Goal: Communication & Community: Answer question/provide support

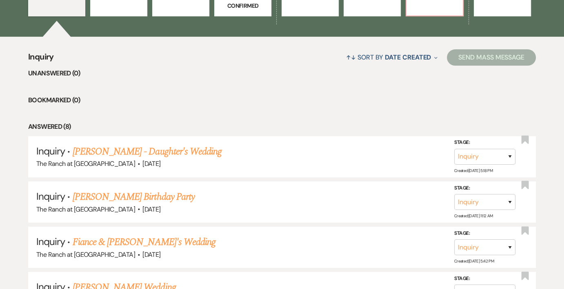
scroll to position [285, 0]
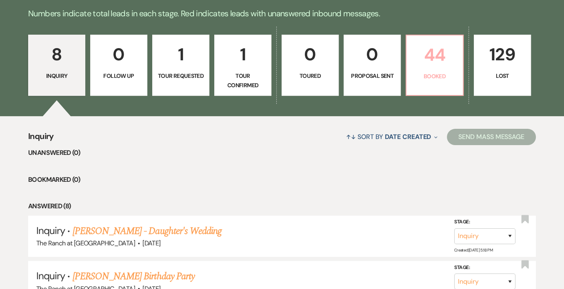
click at [424, 62] on p "44" at bounding box center [434, 54] width 46 height 27
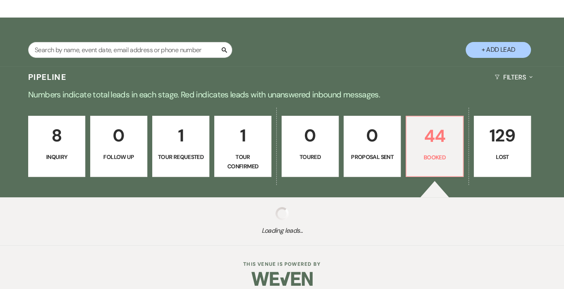
scroll to position [204, 0]
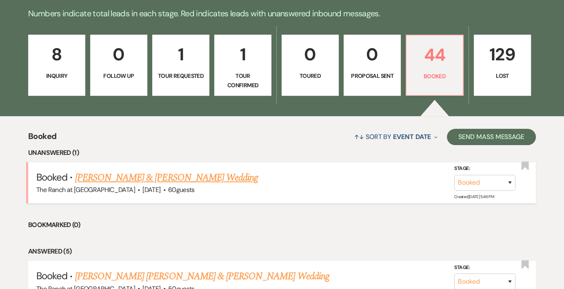
click at [210, 170] on link "[PERSON_NAME] & [PERSON_NAME] Wedding" at bounding box center [166, 177] width 183 height 15
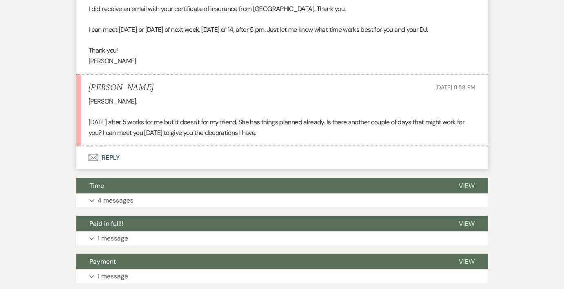
scroll to position [1713, 0]
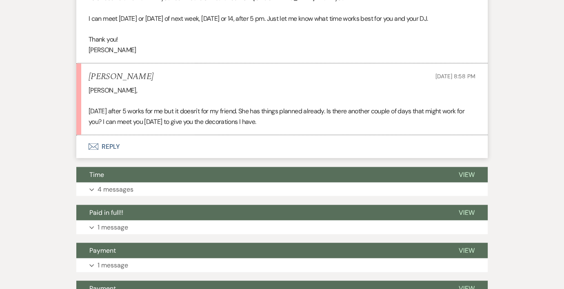
click at [105, 144] on button "Envelope Reply" at bounding box center [281, 146] width 411 height 23
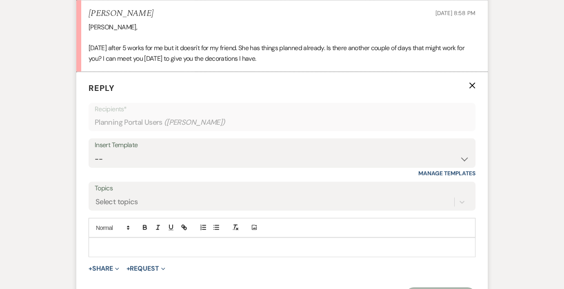
scroll to position [1785, 0]
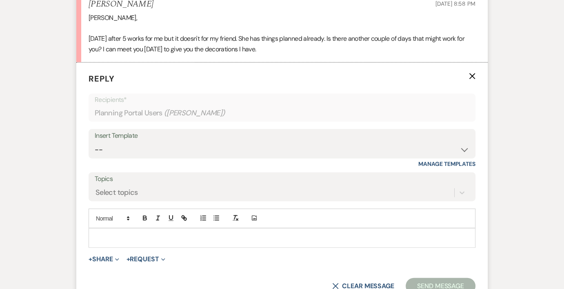
click at [188, 235] on p at bounding box center [282, 238] width 374 height 9
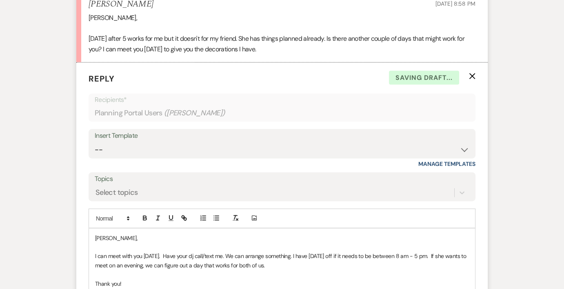
click at [176, 253] on p "I can meet with you [DATE]. Have your dj call/text me. We can arrange something…" at bounding box center [282, 261] width 374 height 18
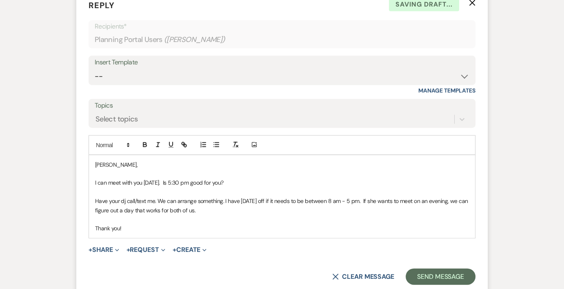
scroll to position [1867, 0]
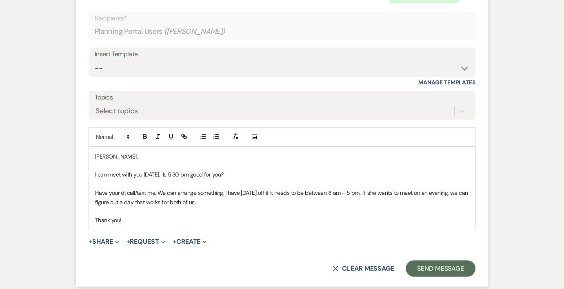
click at [238, 197] on p "Have your dj call/text me. We can arrange something. I have [DATE] off if it ne…" at bounding box center [282, 197] width 374 height 18
click at [367, 190] on p "Have your dj call/text me. We can arrange something. I have [DATE] off if it ne…" at bounding box center [282, 197] width 374 height 18
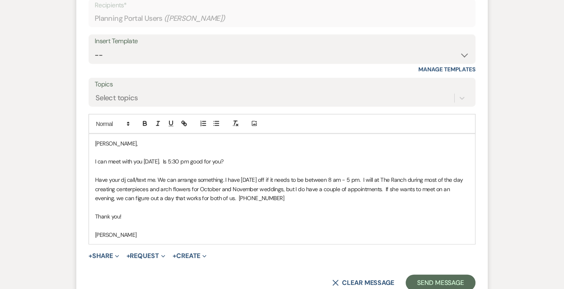
scroll to position [1908, 0]
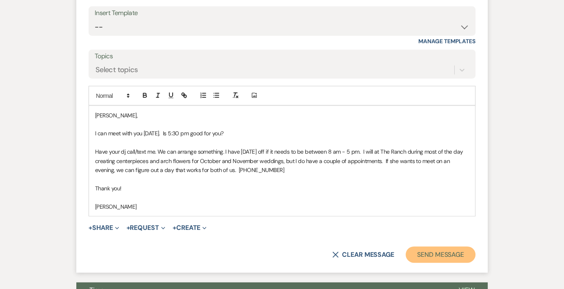
click at [446, 257] on button "Send Message" at bounding box center [440, 255] width 70 height 16
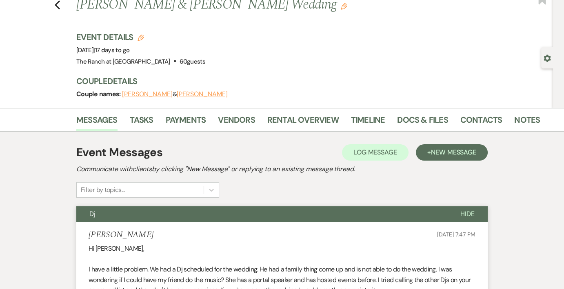
scroll to position [0, 0]
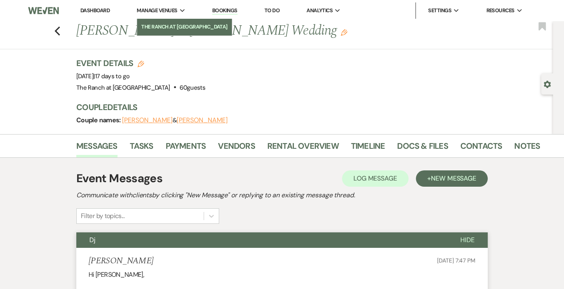
click at [155, 28] on li "The Ranch at [GEOGRAPHIC_DATA]" at bounding box center [184, 27] width 86 height 8
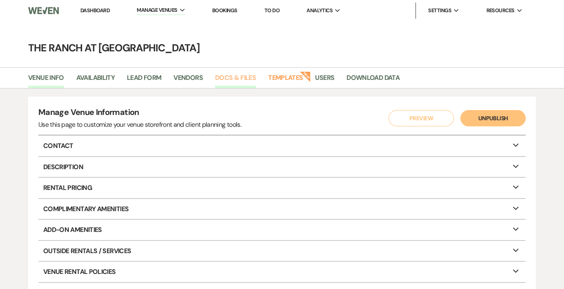
click at [234, 80] on link "Docs & Files" at bounding box center [235, 80] width 41 height 15
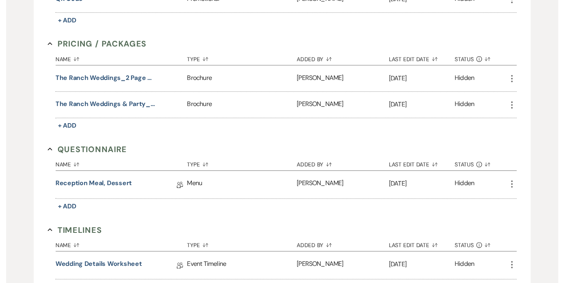
scroll to position [938, 0]
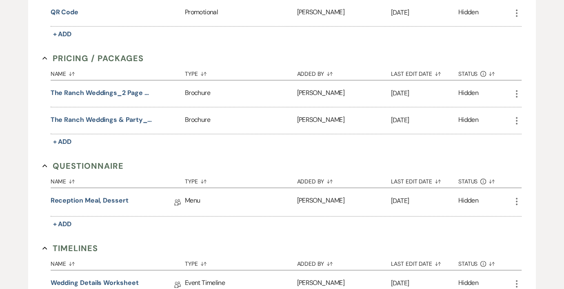
click at [515, 116] on icon "More" at bounding box center [516, 121] width 10 height 10
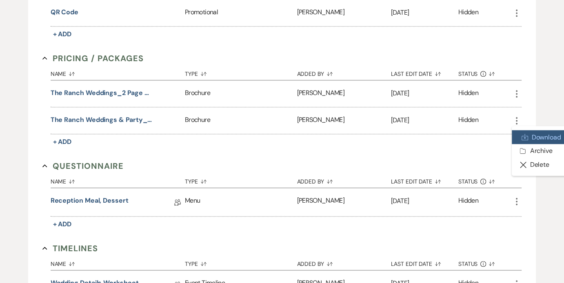
click at [535, 130] on link "Download Download" at bounding box center [538, 137] width 55 height 14
